Goal: Obtain resource: Download file/media

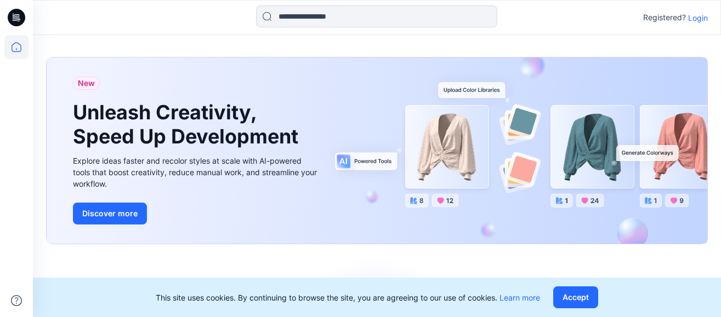
click at [704, 16] on p "Login" at bounding box center [698, 18] width 20 height 12
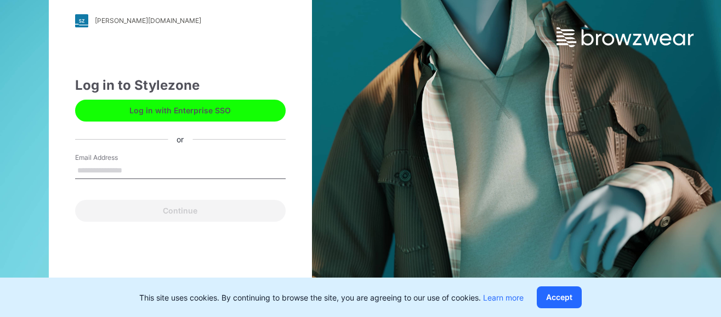
drag, startPoint x: 194, startPoint y: 219, endPoint x: 189, endPoint y: 214, distance: 7.0
click at [194, 219] on div "Continue" at bounding box center [180, 209] width 210 height 26
click at [118, 154] on label "Email Address" at bounding box center [113, 158] width 77 height 10
click at [118, 163] on input "Email Address" at bounding box center [180, 171] width 210 height 16
click at [115, 173] on input "Email Address" at bounding box center [180, 171] width 210 height 16
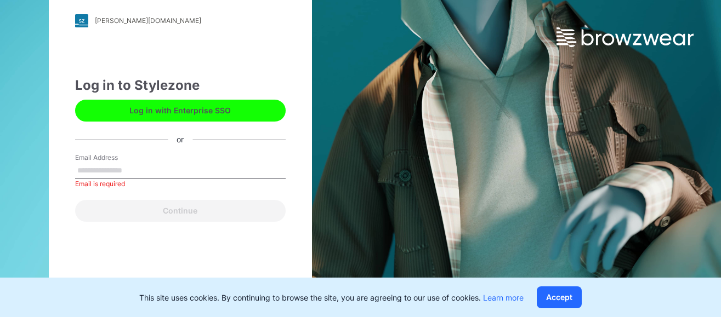
type input "**********"
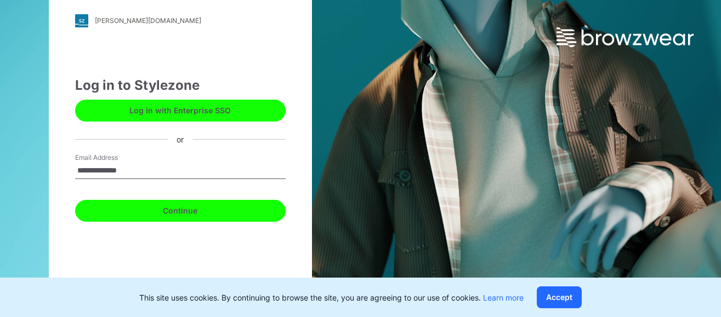
click at [176, 209] on button "Continue" at bounding box center [180, 211] width 210 height 22
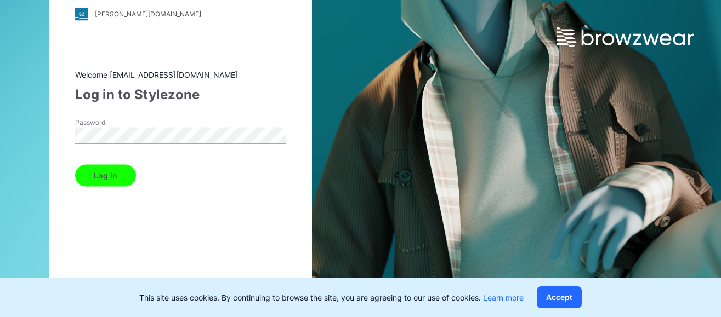
click at [122, 182] on button "Log in" at bounding box center [105, 175] width 61 height 22
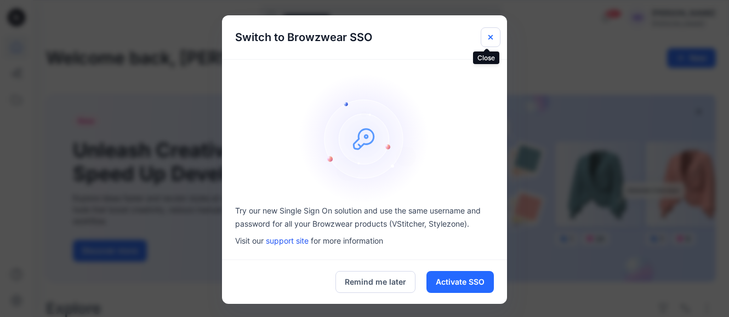
click at [487, 33] on icon "Close" at bounding box center [490, 37] width 9 height 9
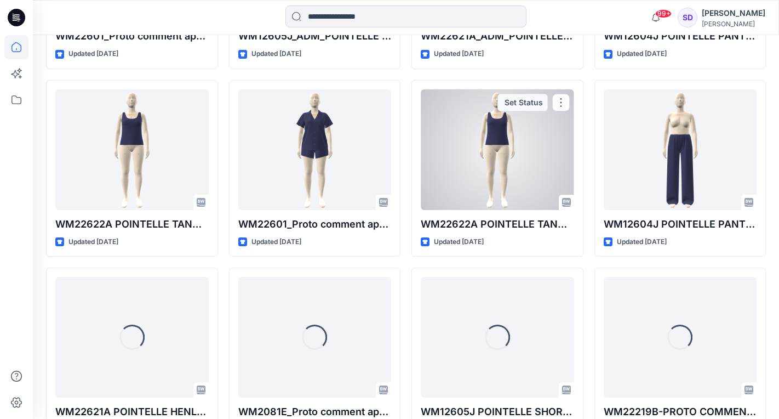
scroll to position [1825, 0]
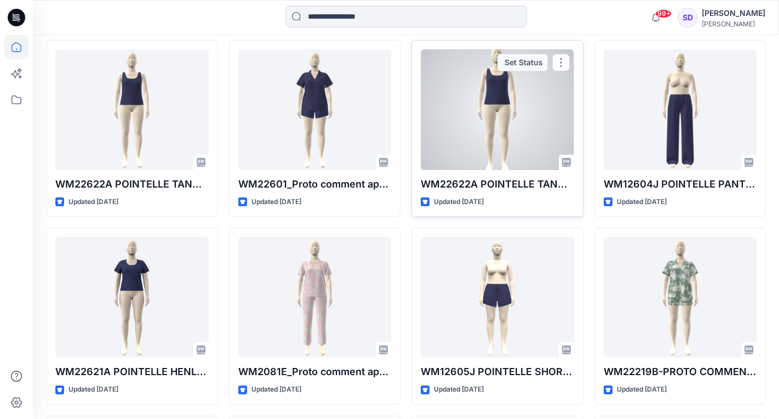
click at [518, 102] on div at bounding box center [497, 109] width 153 height 121
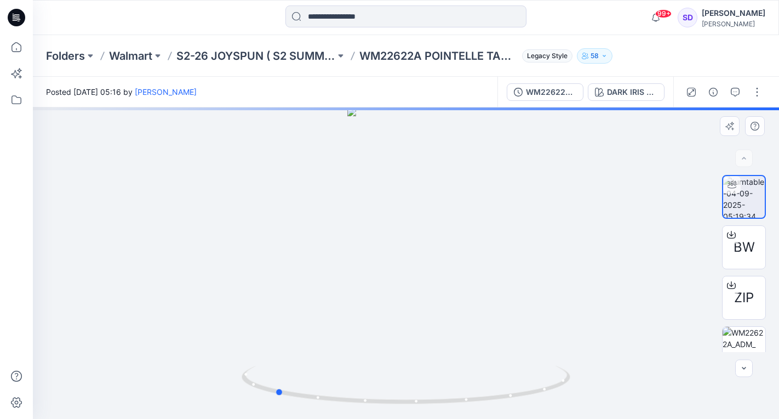
drag, startPoint x: 438, startPoint y: 280, endPoint x: 307, endPoint y: 289, distance: 131.3
click at [307, 289] on div at bounding box center [406, 262] width 746 height 311
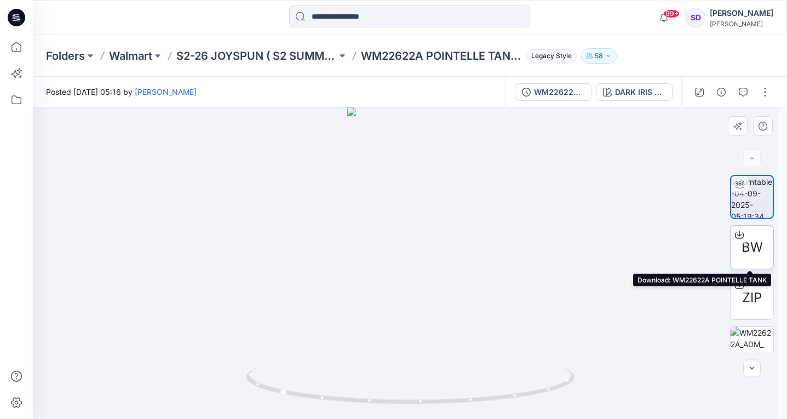
click at [720, 234] on icon at bounding box center [739, 234] width 9 height 9
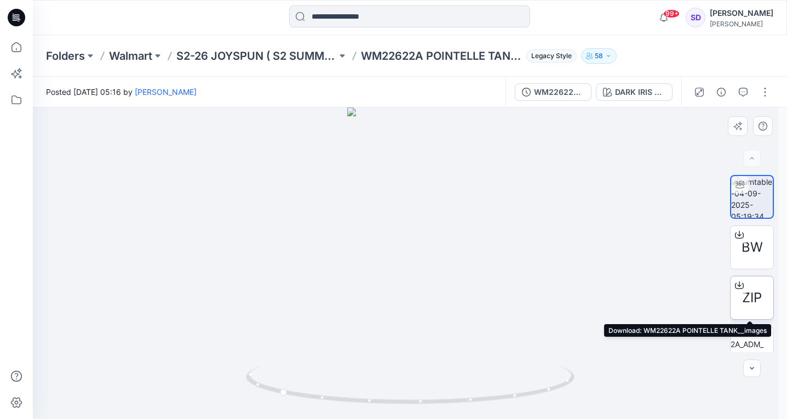
click at [720, 284] on icon at bounding box center [740, 283] width 4 height 5
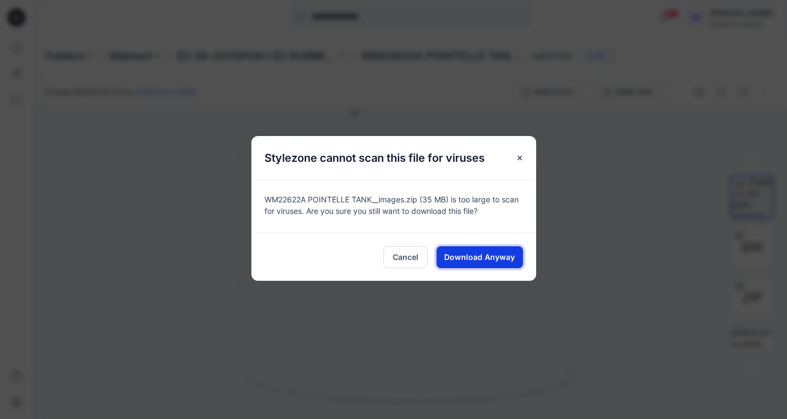
click at [461, 256] on span "Download Anyway" at bounding box center [479, 257] width 71 height 12
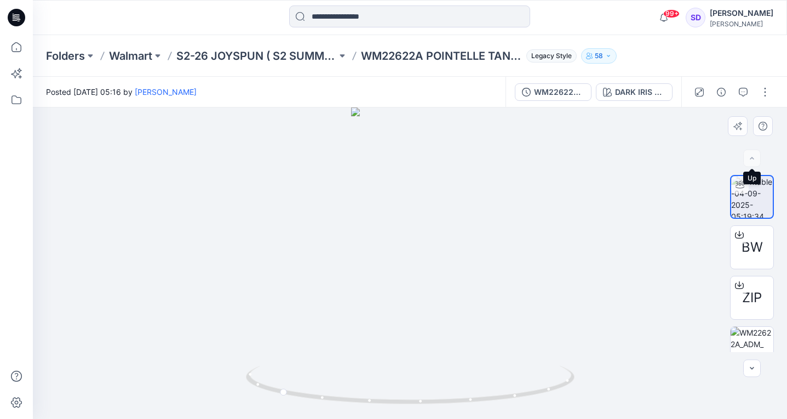
click at [720, 161] on div at bounding box center [753, 159] width 18 height 18
click at [720, 317] on button "button" at bounding box center [753, 368] width 18 height 18
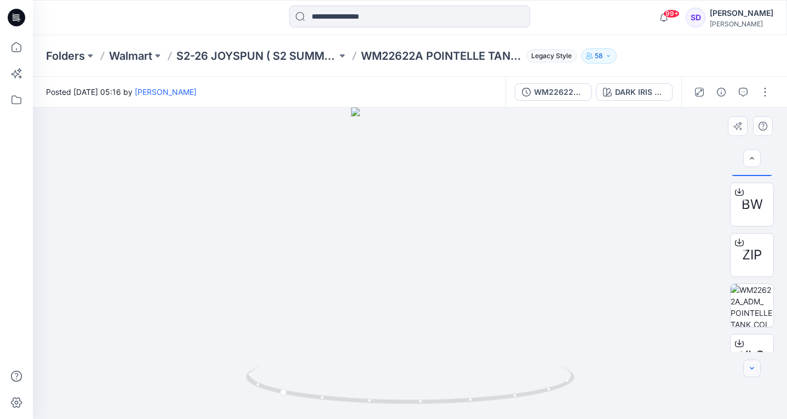
click at [720, 317] on button "button" at bounding box center [753, 368] width 18 height 18
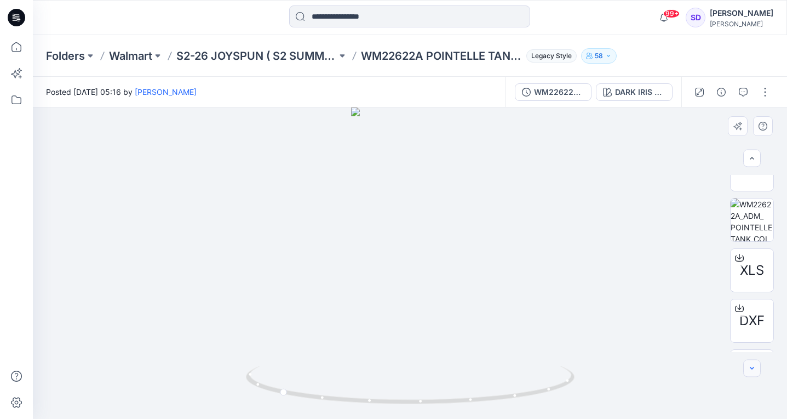
click at [720, 317] on button "button" at bounding box center [753, 368] width 18 height 18
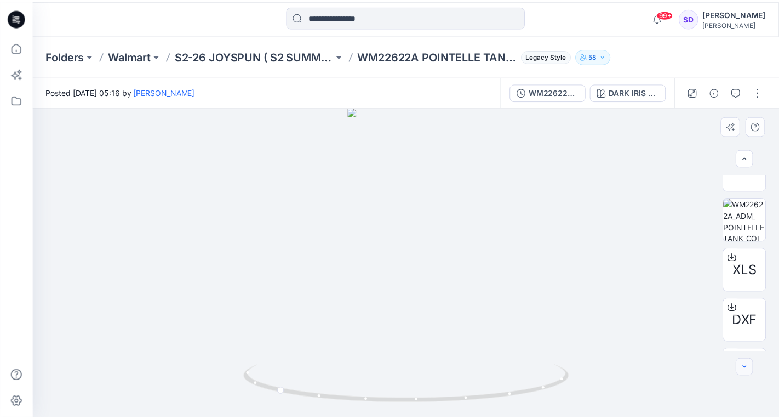
scroll to position [169, 0]
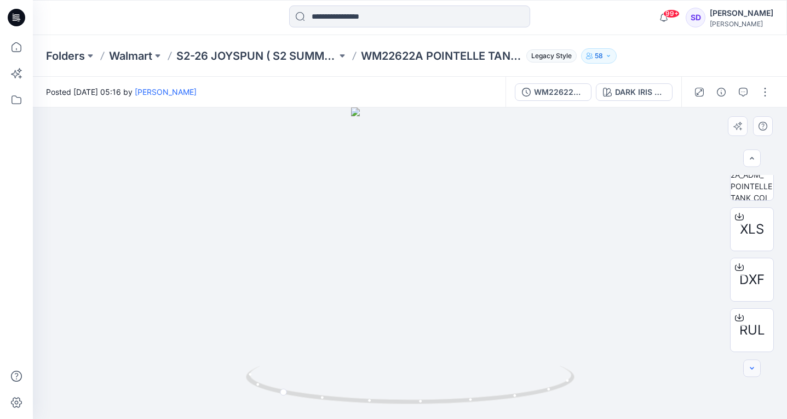
click at [720, 317] on div at bounding box center [753, 368] width 18 height 18
click at [720, 267] on icon at bounding box center [739, 266] width 9 height 9
click at [16, 53] on icon at bounding box center [16, 47] width 24 height 24
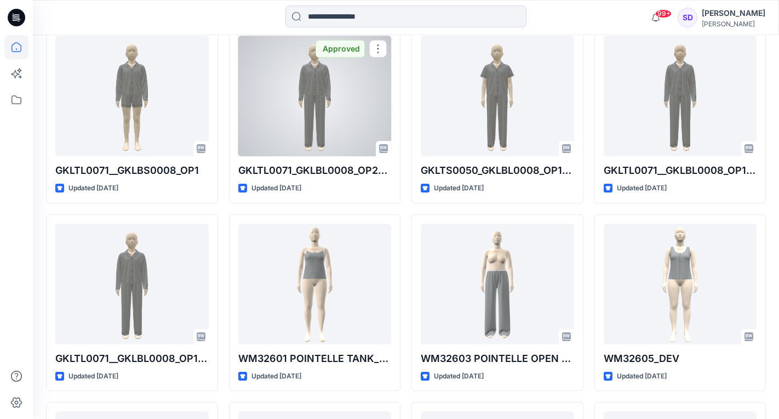
scroll to position [2622, 0]
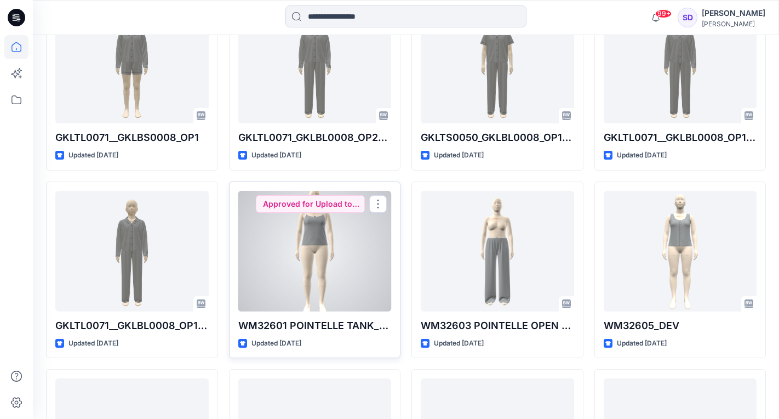
click at [303, 277] on div at bounding box center [314, 251] width 153 height 121
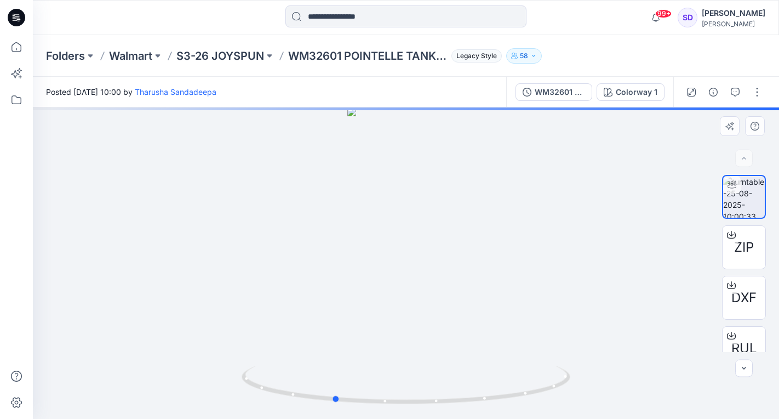
drag, startPoint x: 412, startPoint y: 310, endPoint x: 340, endPoint y: 300, distance: 73.0
click at [340, 300] on div at bounding box center [406, 262] width 746 height 311
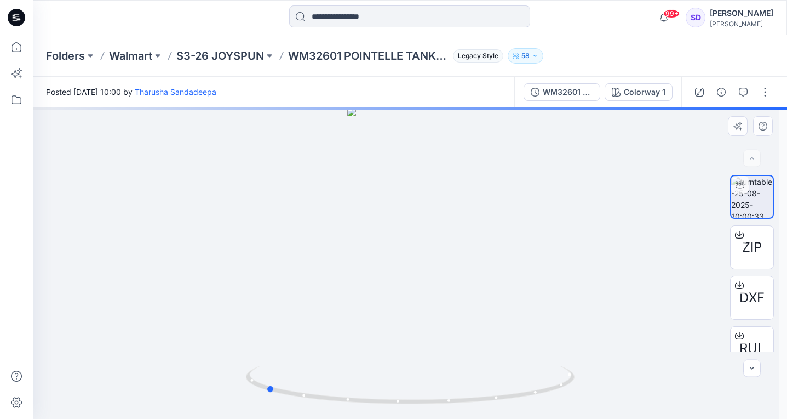
drag, startPoint x: 408, startPoint y: 296, endPoint x: 335, endPoint y: 294, distance: 72.4
click at [335, 294] on div at bounding box center [410, 262] width 755 height 311
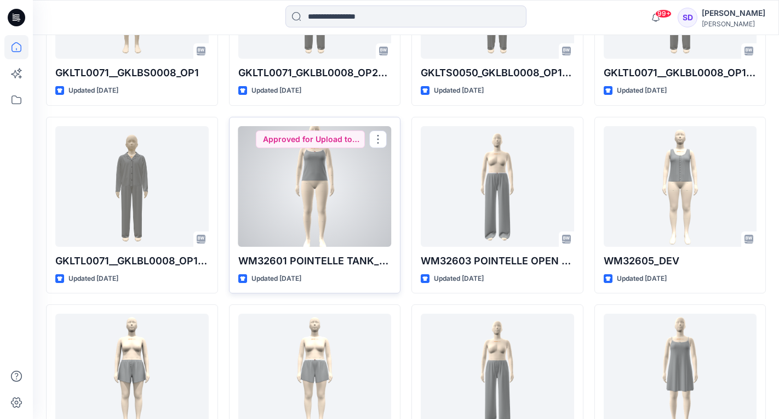
scroll to position [2802, 0]
